Goal: Information Seeking & Learning: Learn about a topic

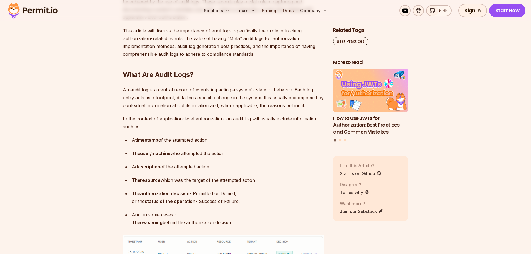
click at [166, 165] on p "A description of the attempted action" at bounding box center [228, 167] width 192 height 8
drag, startPoint x: 166, startPoint y: 165, endPoint x: 180, endPoint y: 171, distance: 14.9
click at [165, 165] on p "A description of the attempted action" at bounding box center [228, 167] width 192 height 8
click at [180, 171] on p "A description of the attempted action" at bounding box center [228, 167] width 192 height 8
click at [204, 169] on p "A description of the attempted action" at bounding box center [228, 167] width 192 height 8
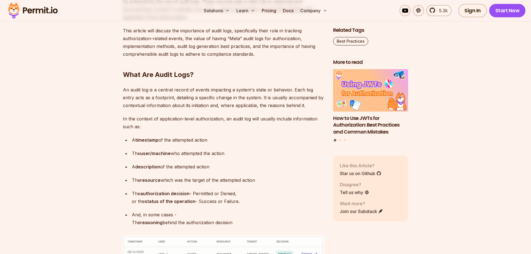
click at [204, 169] on p "A description of the attempted action" at bounding box center [228, 167] width 192 height 8
click at [201, 177] on p "The resource which was the target of the attempted action" at bounding box center [228, 180] width 192 height 8
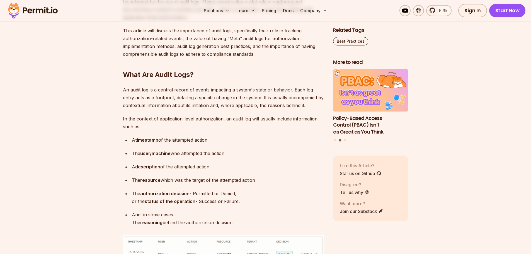
click at [202, 162] on ul "A timestamp of the attempted action The user/machine who attempted the action A…" at bounding box center [223, 181] width 201 height 90
click at [189, 184] on p "The resource which was the target of the attempted action" at bounding box center [228, 180] width 192 height 8
drag, startPoint x: 181, startPoint y: 180, endPoint x: 223, endPoint y: 182, distance: 42.1
click at [223, 182] on p "The resource which was the target of the attempted action" at bounding box center [228, 180] width 192 height 8
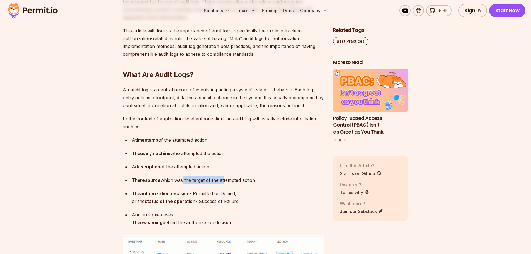
click at [223, 182] on p "The resource which was the target of the attempted action" at bounding box center [228, 180] width 192 height 8
click at [239, 182] on p "The resource which was the target of the attempted action" at bounding box center [228, 180] width 192 height 8
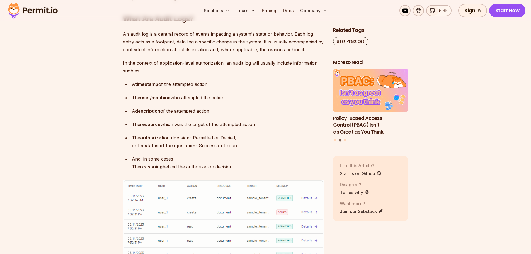
click at [189, 138] on p "The authorization decision - Permitted or Denied, or the status of the operatio…" at bounding box center [228, 142] width 192 height 16
click at [221, 142] on p "The authorization decision - Permitted or Denied, or the status of the operatio…" at bounding box center [228, 142] width 192 height 16
drag, startPoint x: 202, startPoint y: 138, endPoint x: 235, endPoint y: 140, distance: 33.2
click at [235, 140] on p "The authorization decision - Permitted or Denied, or the status of the operatio…" at bounding box center [228, 142] width 192 height 16
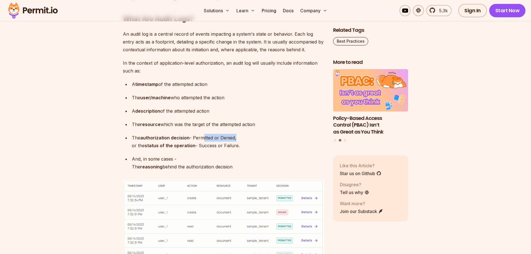
click at [235, 140] on p "The authorization decision - Permitted or Denied, or the status of the operatio…" at bounding box center [228, 142] width 192 height 16
click at [229, 141] on p "The authorization decision - Permitted or Denied, or the status of the operatio…" at bounding box center [228, 142] width 192 height 16
click at [228, 144] on p "The authorization decision - Permitted or Denied, or the status of the operatio…" at bounding box center [228, 142] width 192 height 16
drag, startPoint x: 134, startPoint y: 146, endPoint x: 188, endPoint y: 143, distance: 54.7
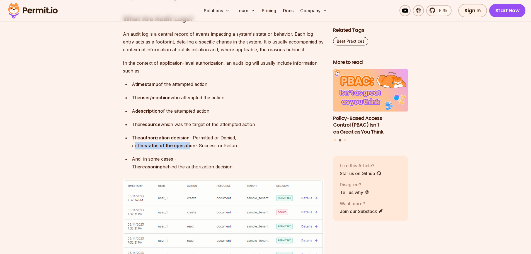
click at [188, 143] on p "The authorization decision - Permitted or Denied, or the status of the operatio…" at bounding box center [228, 142] width 192 height 16
click at [188, 143] on strong "status of the operation" at bounding box center [170, 146] width 51 height 6
click at [213, 148] on p "The authorization decision - Permitted or Denied, or the status of the operatio…" at bounding box center [228, 142] width 192 height 16
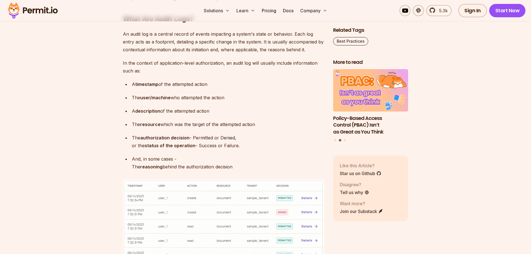
click at [226, 146] on p "The authorization decision - Permitted or Denied, or the status of the operatio…" at bounding box center [228, 142] width 192 height 16
click at [241, 146] on p "The authorization decision - Permitted or Denied, or the status of the operatio…" at bounding box center [228, 142] width 192 height 16
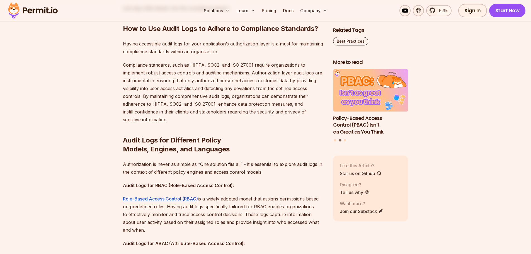
scroll to position [1671, 0]
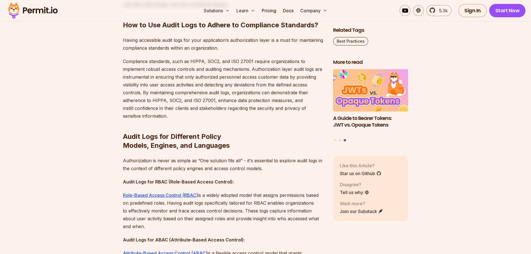
drag, startPoint x: 222, startPoint y: 92, endPoint x: 228, endPoint y: 105, distance: 14.4
drag, startPoint x: 246, startPoint y: 90, endPoint x: 251, endPoint y: 103, distance: 14.6
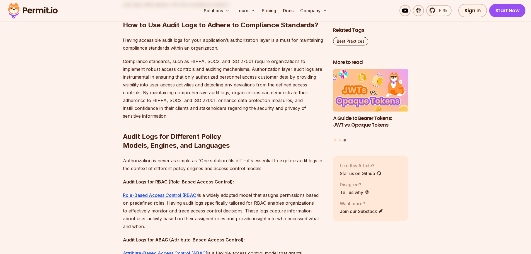
drag, startPoint x: 192, startPoint y: 100, endPoint x: 194, endPoint y: 107, distance: 7.0
drag, startPoint x: 271, startPoint y: 99, endPoint x: 274, endPoint y: 107, distance: 8.6
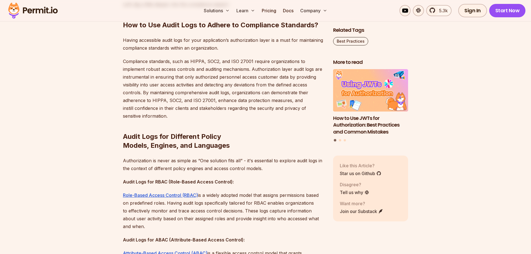
drag, startPoint x: 170, startPoint y: 109, endPoint x: 248, endPoint y: 108, distance: 78.6
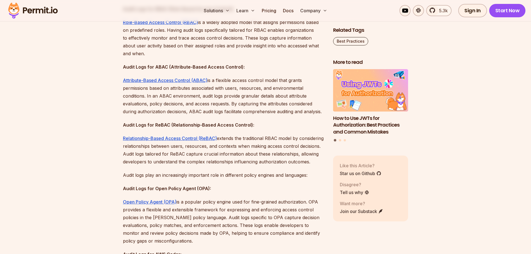
scroll to position [1894, 0]
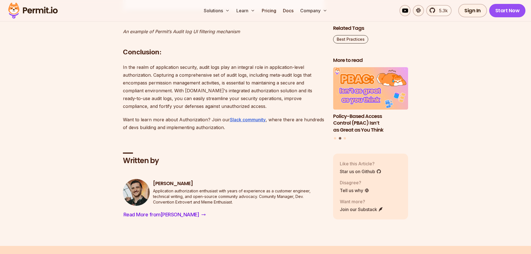
scroll to position [2507, 0]
